Goal: Check status

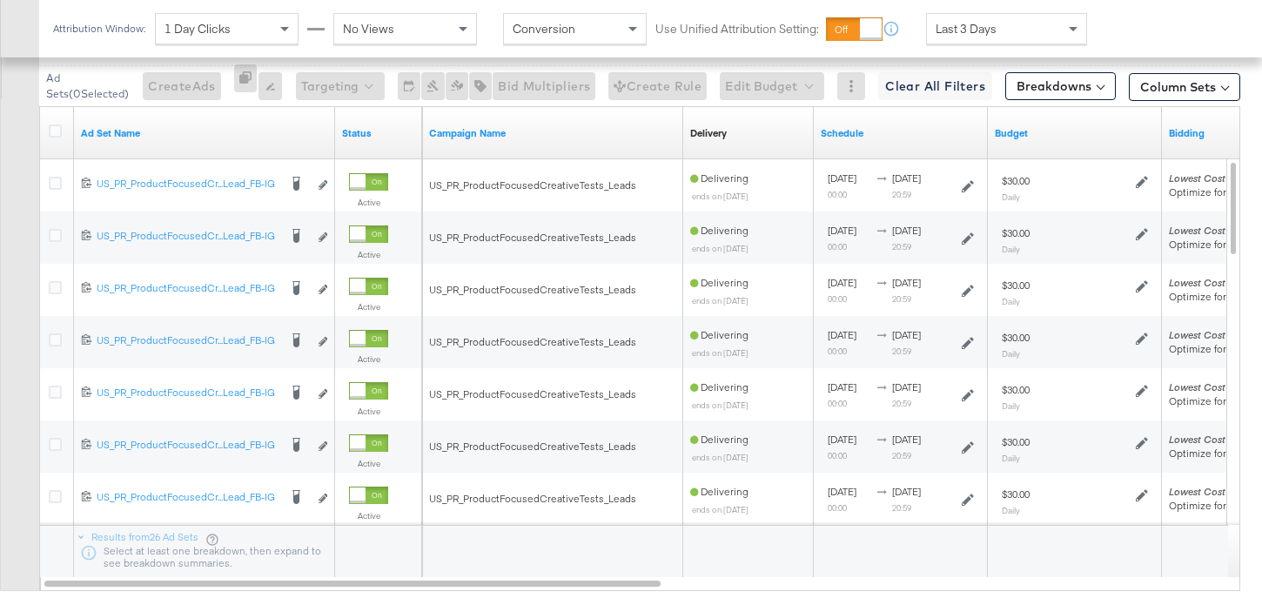
scroll to position [754, 0]
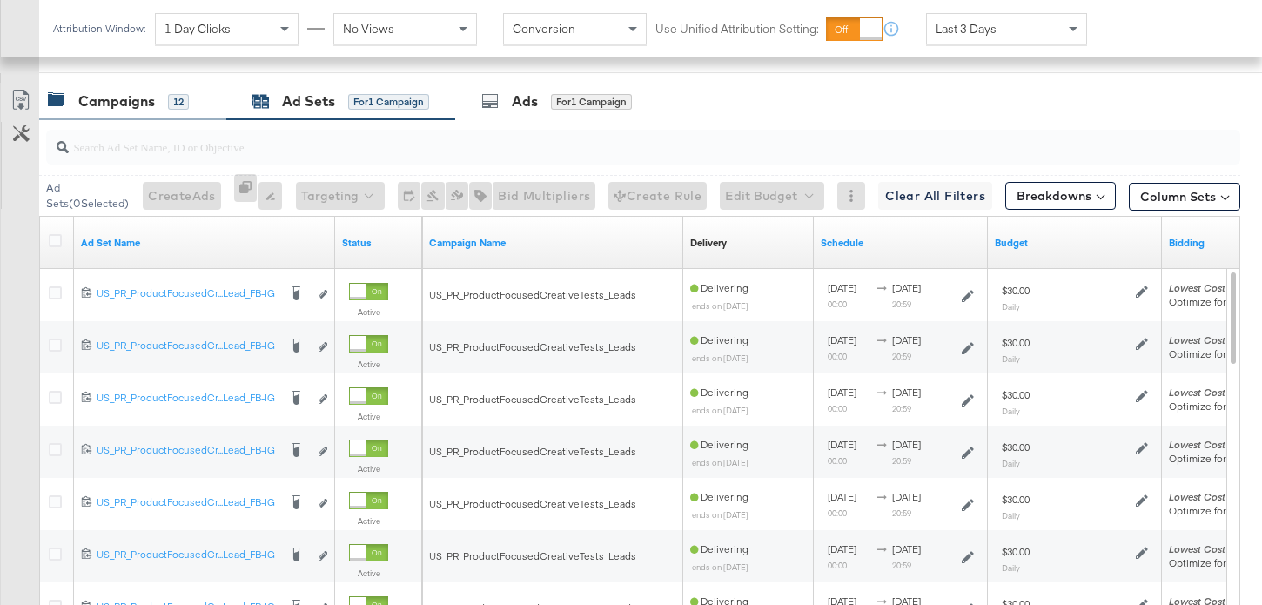
click at [131, 90] on div "Campaigns 12" at bounding box center [132, 101] width 187 height 37
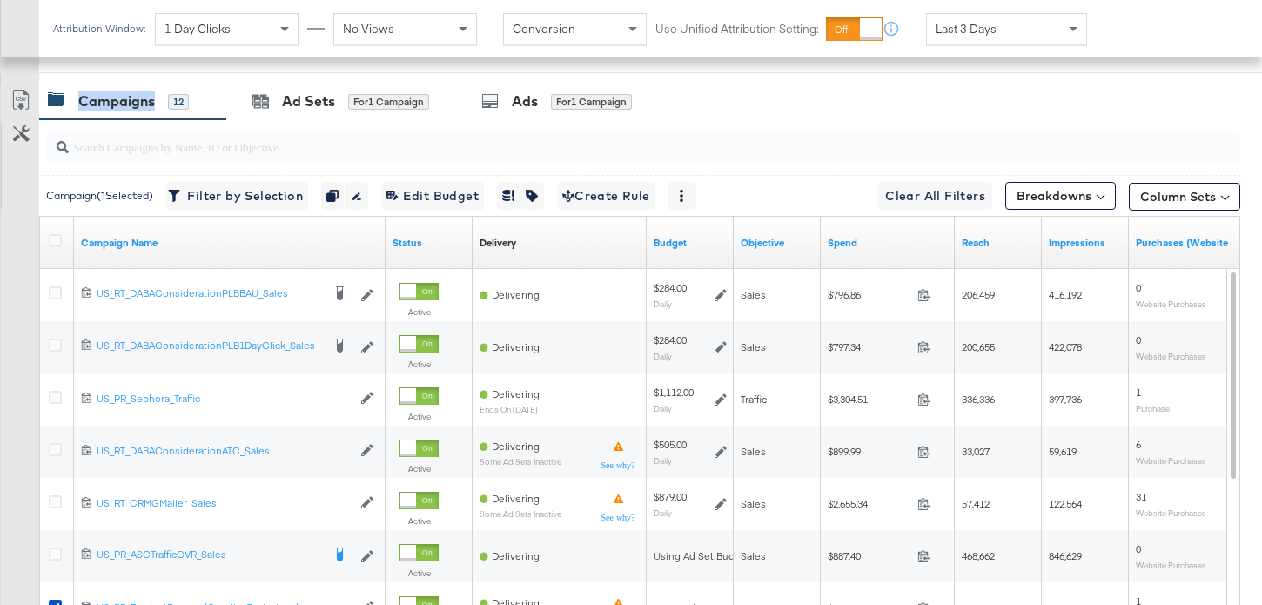
click at [131, 102] on div "Campaigns" at bounding box center [116, 101] width 77 height 20
click at [54, 240] on icon at bounding box center [55, 240] width 13 height 13
click at [0, 0] on input "checkbox" at bounding box center [0, 0] width 0 height 0
click at [54, 240] on icon at bounding box center [55, 240] width 13 height 13
click at [0, 0] on input "checkbox" at bounding box center [0, 0] width 0 height 0
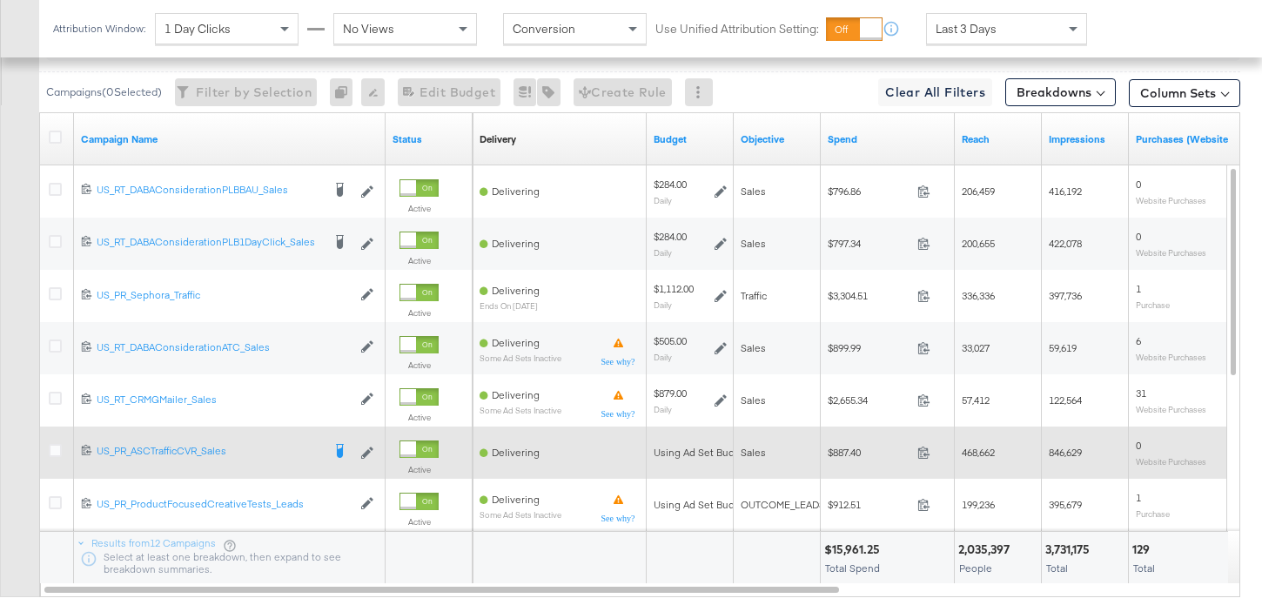
scroll to position [846, 0]
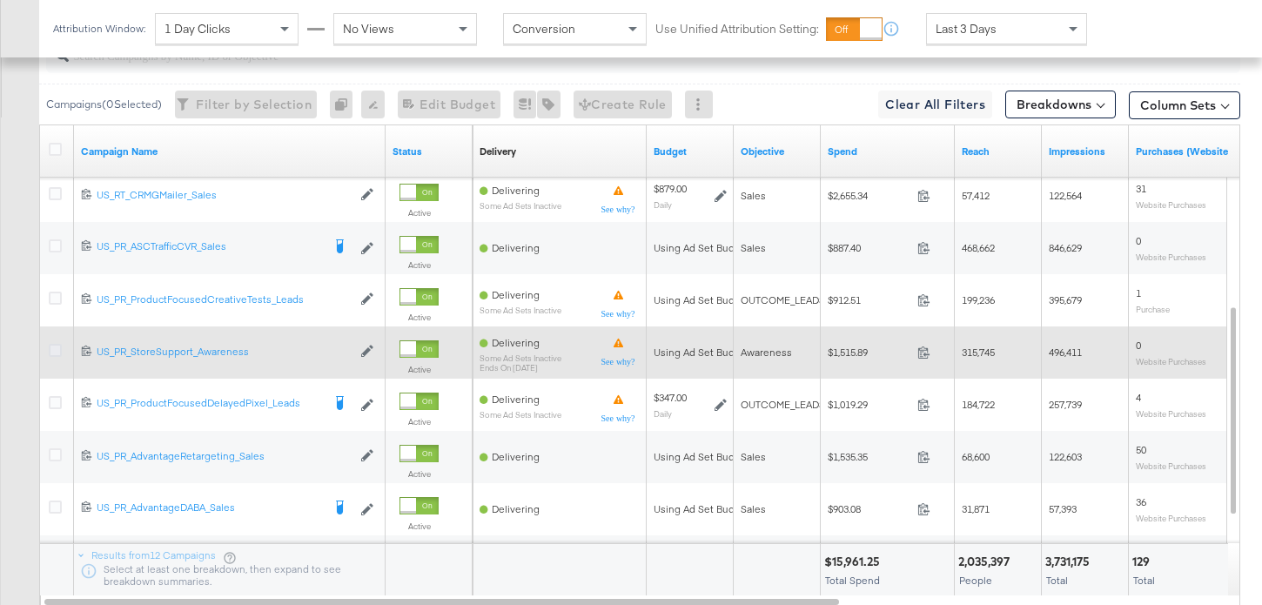
click at [50, 351] on icon at bounding box center [55, 350] width 13 height 13
click at [0, 0] on input "checkbox" at bounding box center [0, 0] width 0 height 0
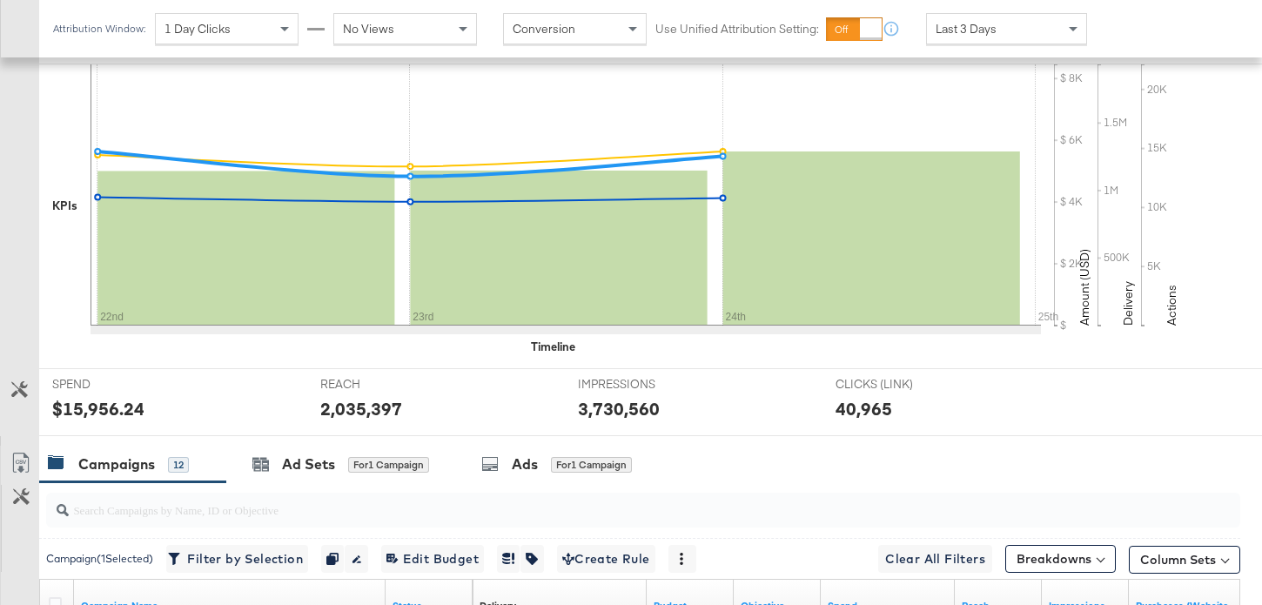
scroll to position [306, 0]
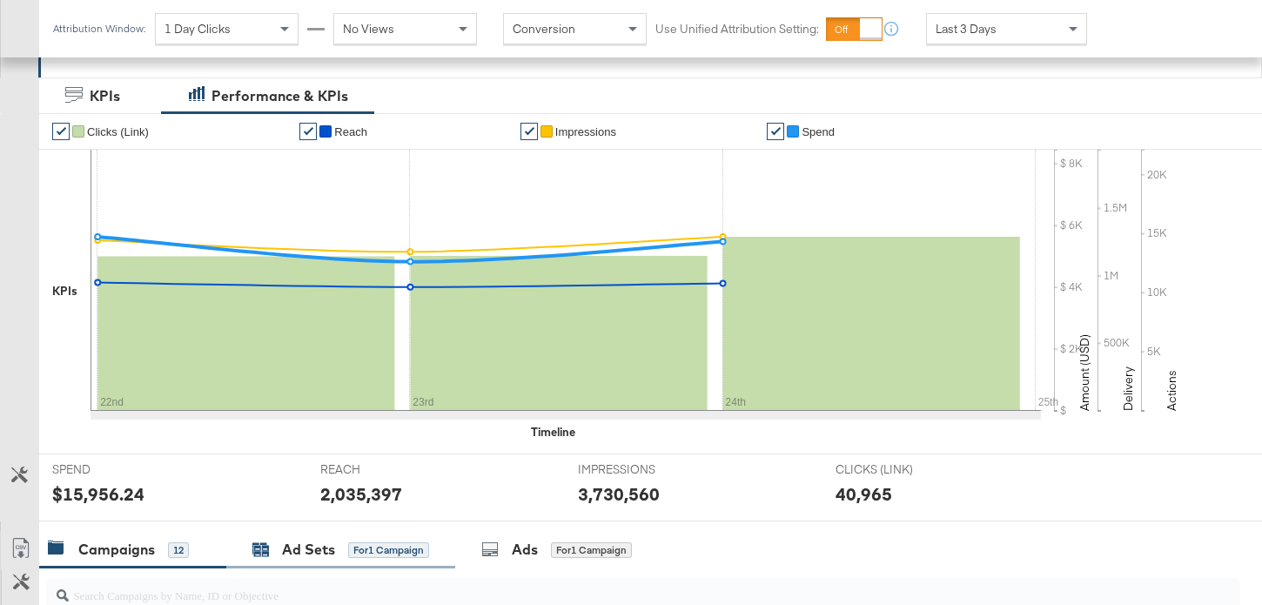
click at [323, 548] on div "Ad Sets" at bounding box center [308, 549] width 53 height 20
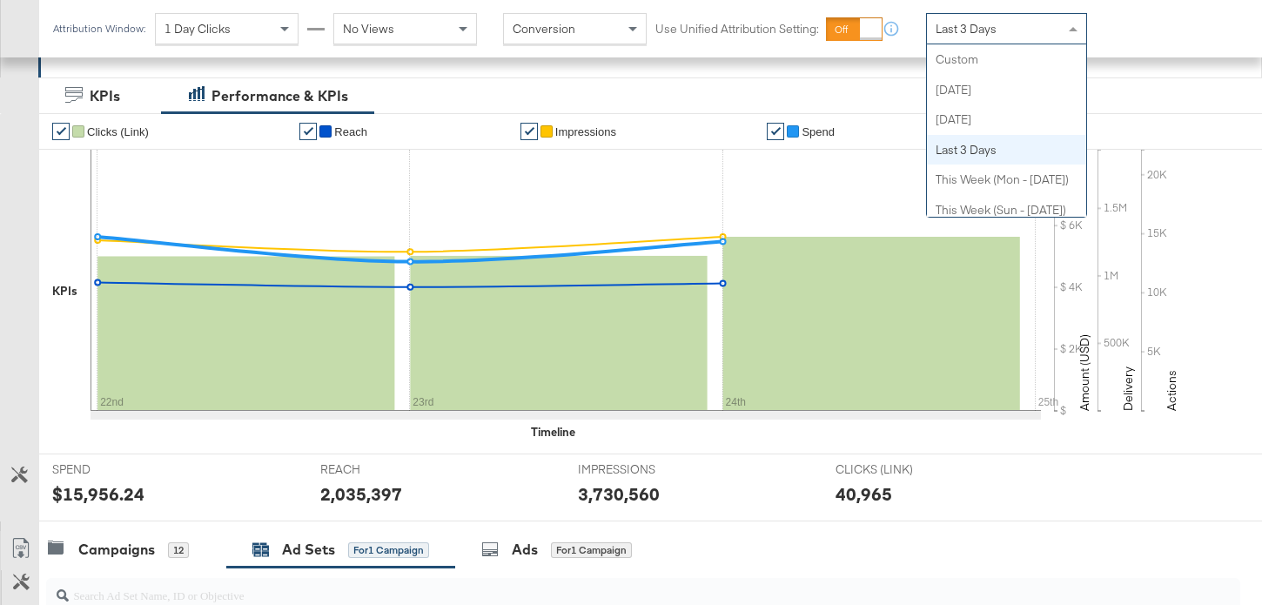
click at [1069, 31] on span at bounding box center [1072, 29] width 9 height 4
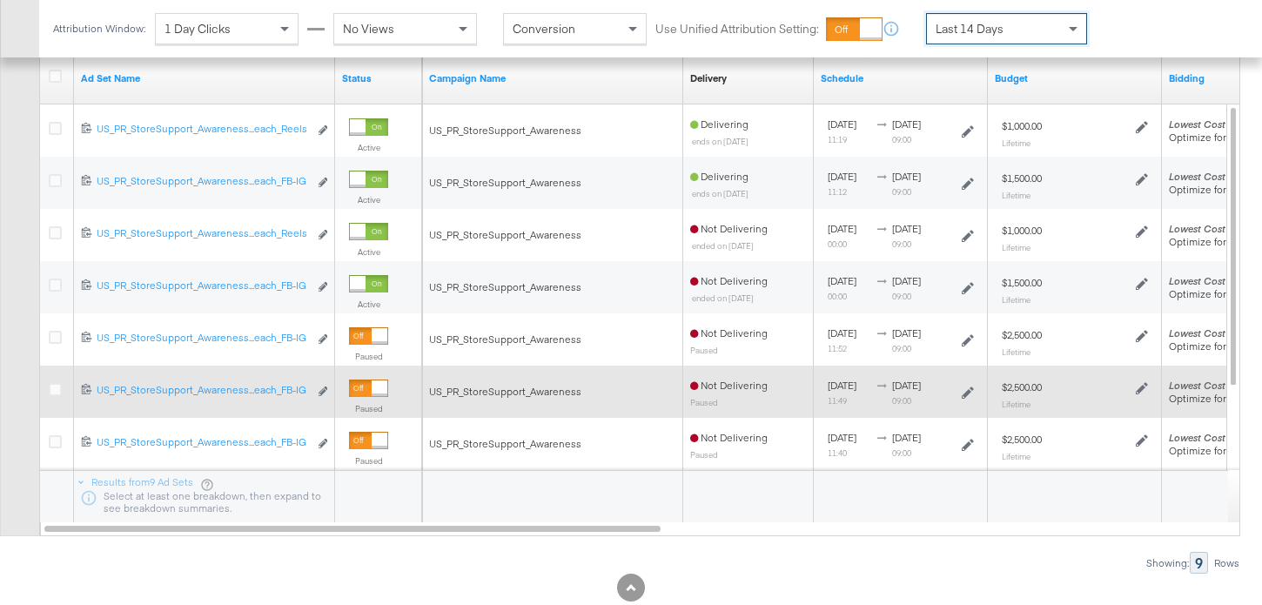
scroll to position [908, 0]
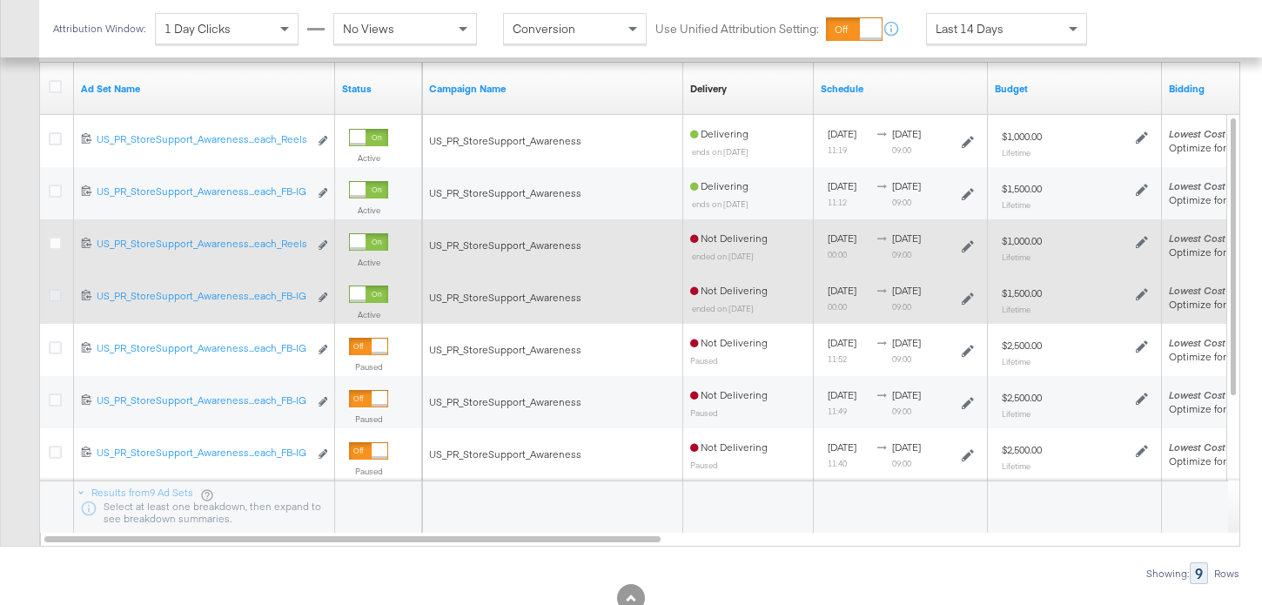
click at [56, 298] on icon at bounding box center [55, 295] width 13 height 13
click at [0, 0] on input "checkbox" at bounding box center [0, 0] width 0 height 0
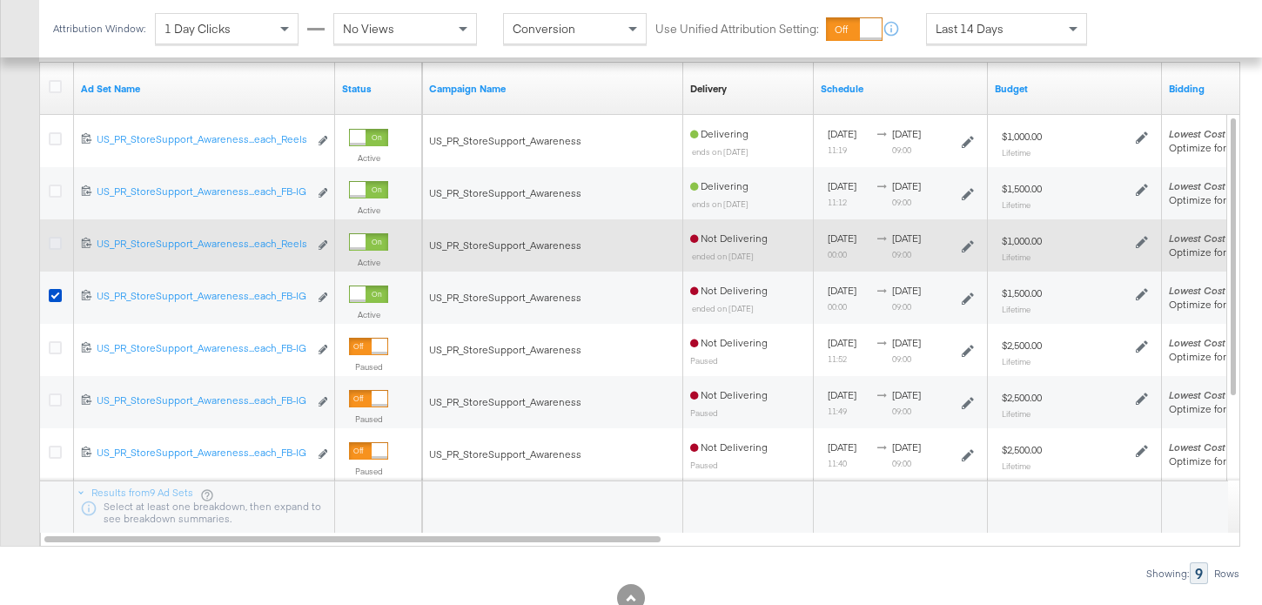
click at [55, 241] on icon at bounding box center [55, 243] width 13 height 13
click at [0, 0] on input "checkbox" at bounding box center [0, 0] width 0 height 0
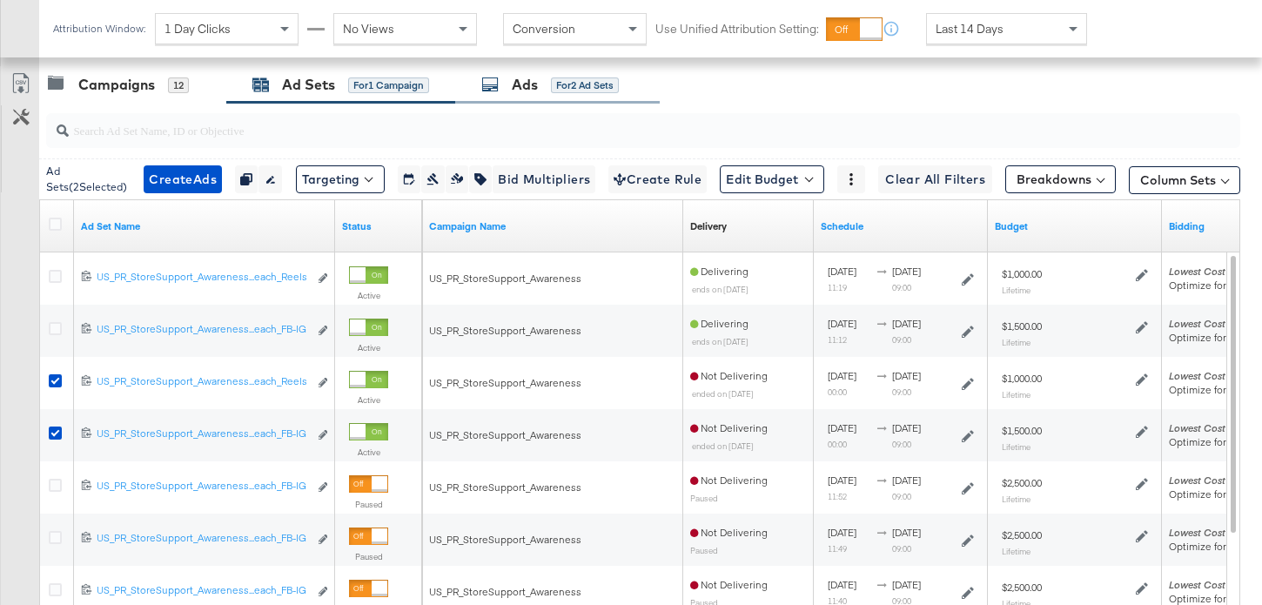
click at [527, 97] on div "Ads for 2 Ad Sets" at bounding box center [557, 84] width 204 height 37
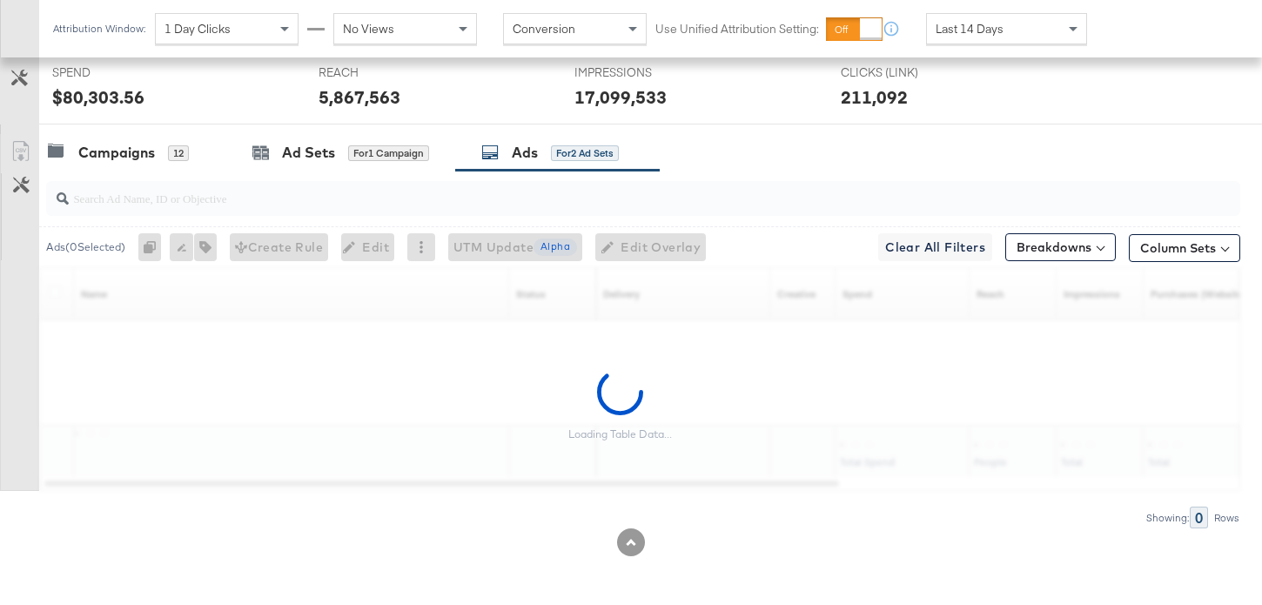
scroll to position [703, 0]
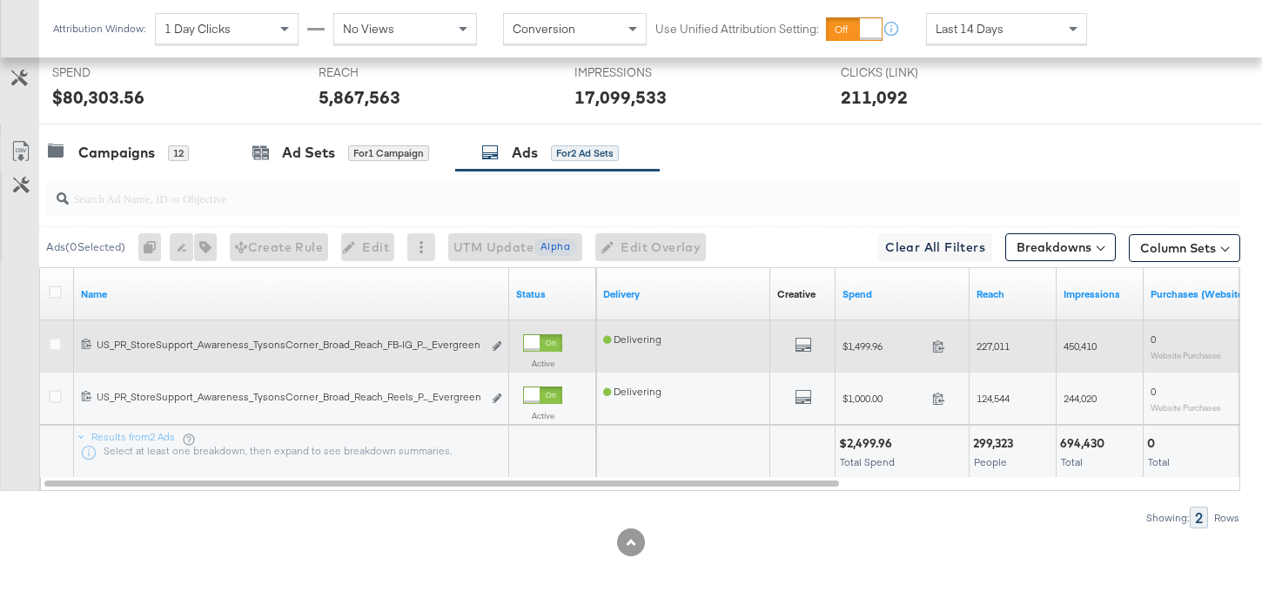
click at [539, 344] on div at bounding box center [542, 342] width 39 height 17
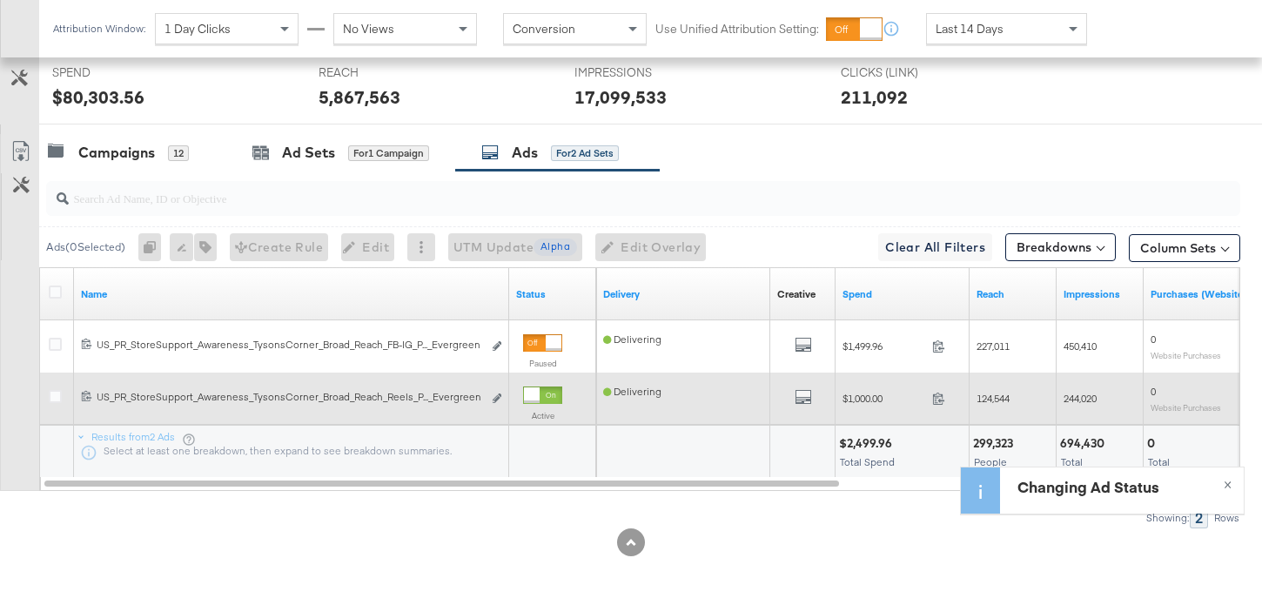
click at [543, 400] on div at bounding box center [542, 394] width 39 height 17
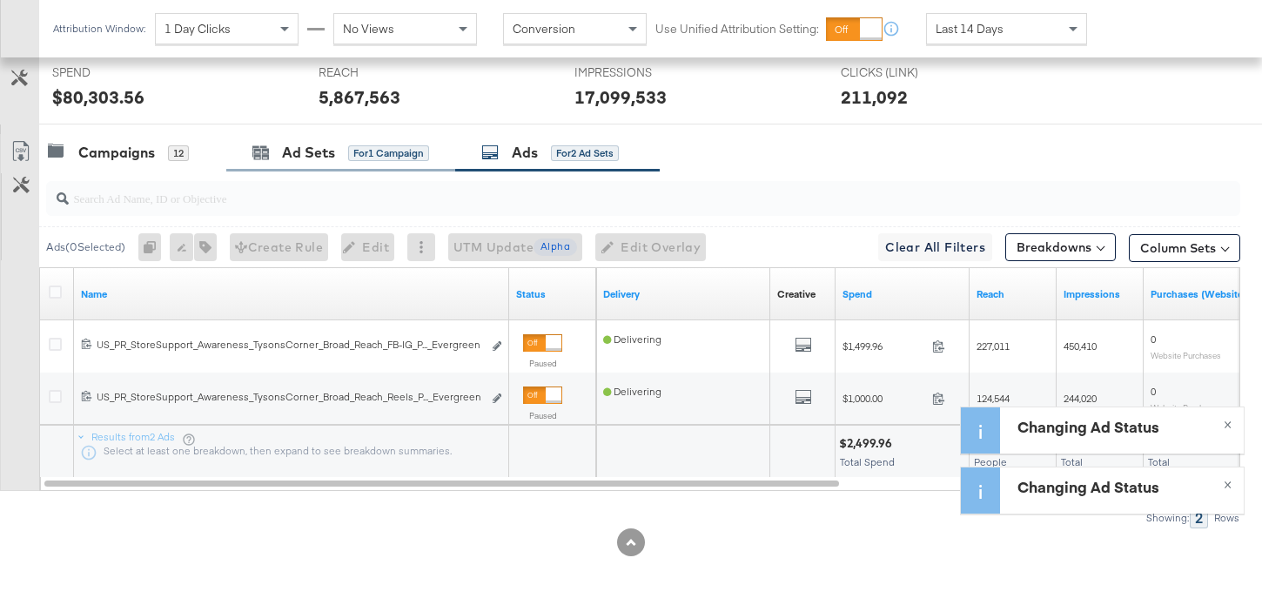
click at [376, 165] on div "Ad Sets for 1 Campaign" at bounding box center [340, 152] width 229 height 37
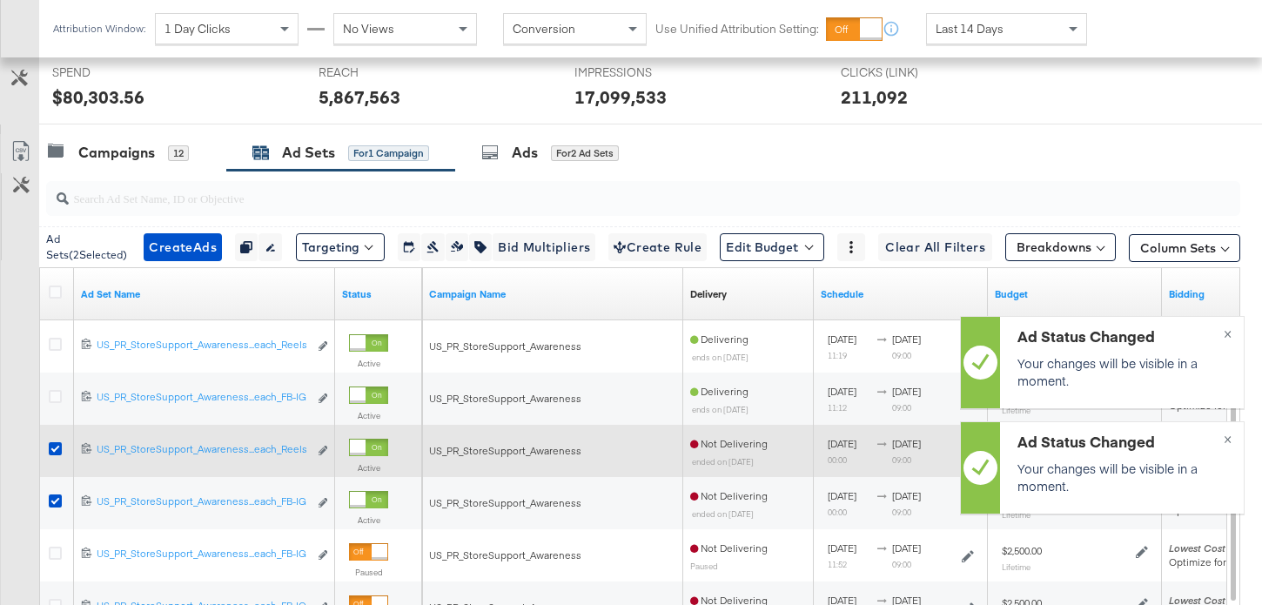
click at [371, 453] on div at bounding box center [368, 446] width 39 height 17
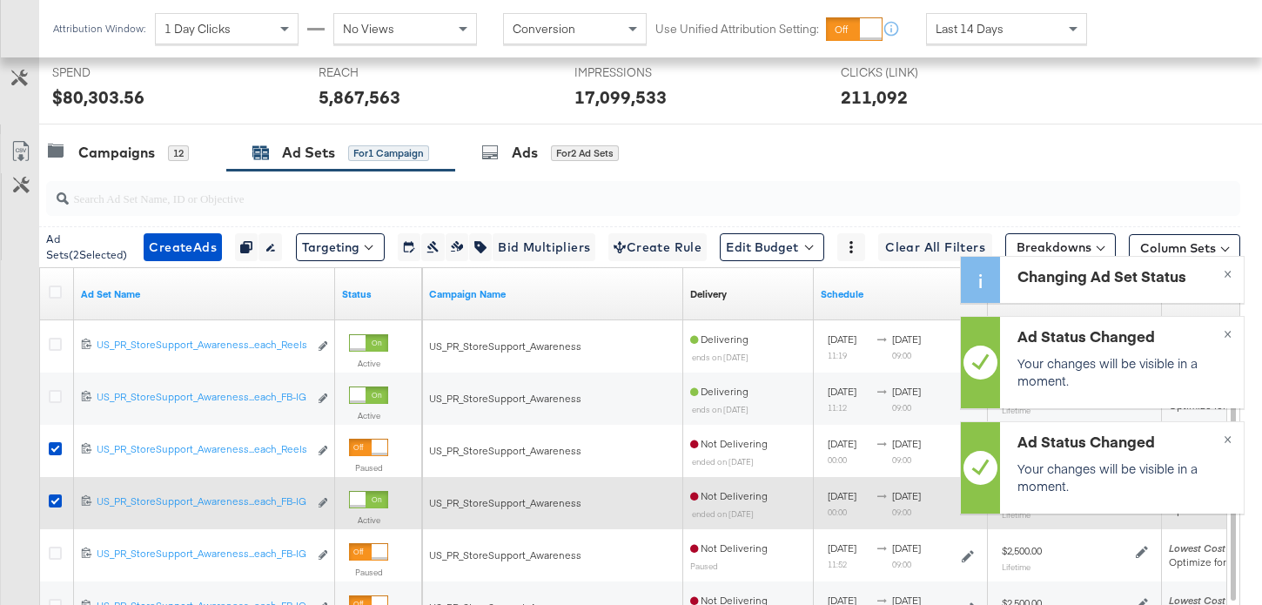
click at [371, 501] on div at bounding box center [368, 499] width 39 height 17
